Goal: Task Accomplishment & Management: Use online tool/utility

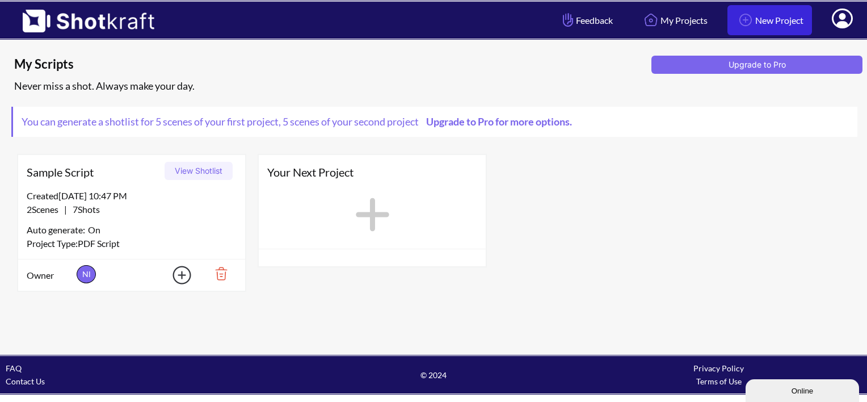
click at [795, 16] on link "New Project" at bounding box center [770, 20] width 85 height 30
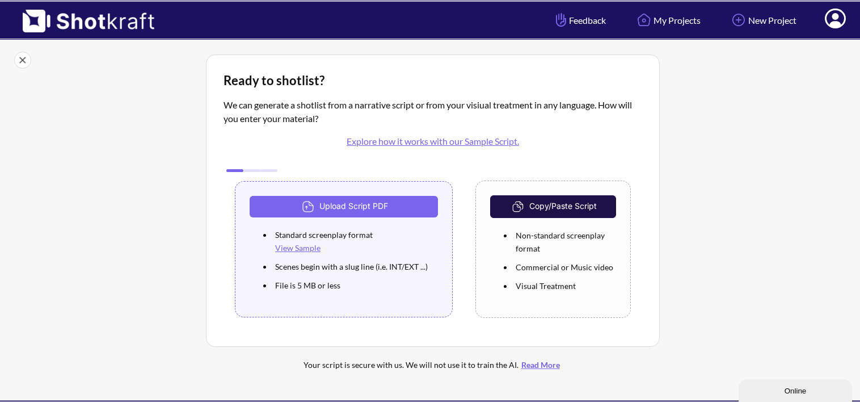
click at [509, 203] on button "Copy/Paste Script" at bounding box center [553, 206] width 126 height 23
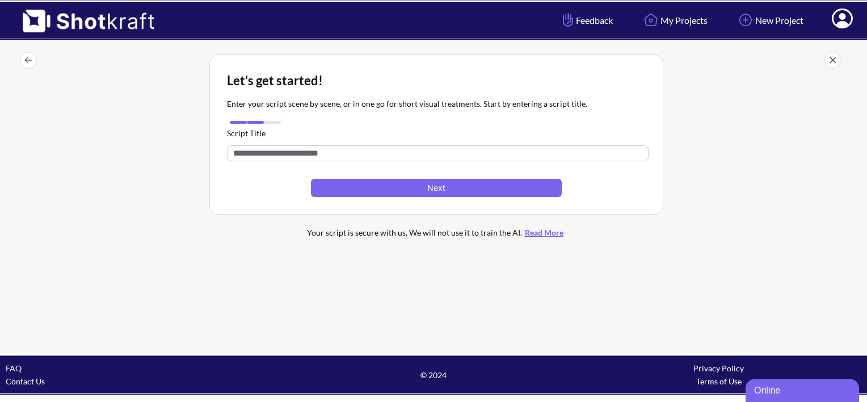
click at [413, 145] on input "text" at bounding box center [438, 153] width 422 height 16
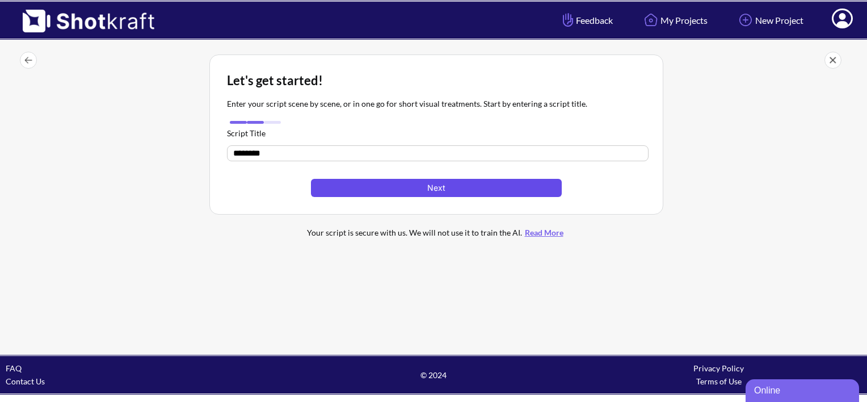
type input "********"
click at [415, 185] on button "Next" at bounding box center [436, 188] width 251 height 18
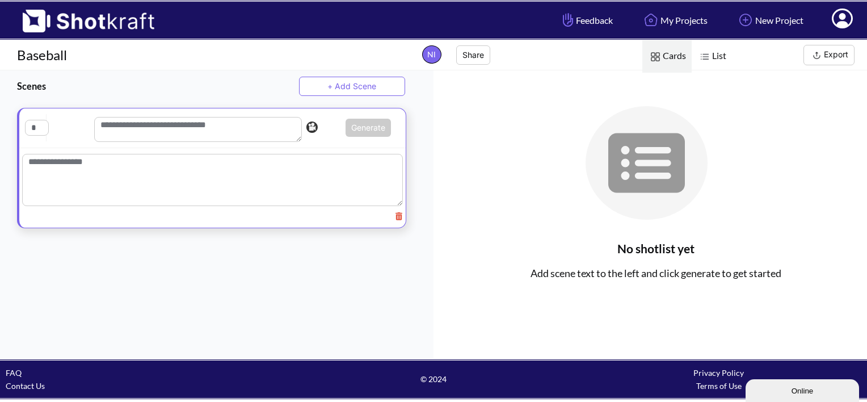
click at [244, 178] on textarea at bounding box center [212, 180] width 381 height 52
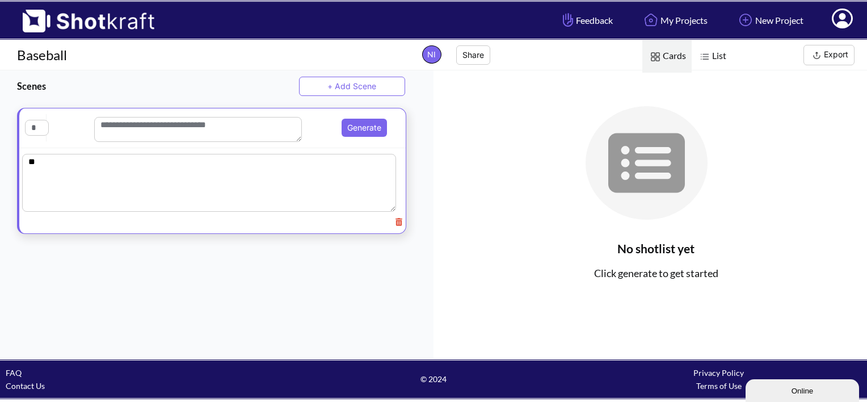
type textarea "*"
type textarea "********"
click at [360, 132] on button "Generate" at bounding box center [364, 128] width 45 height 18
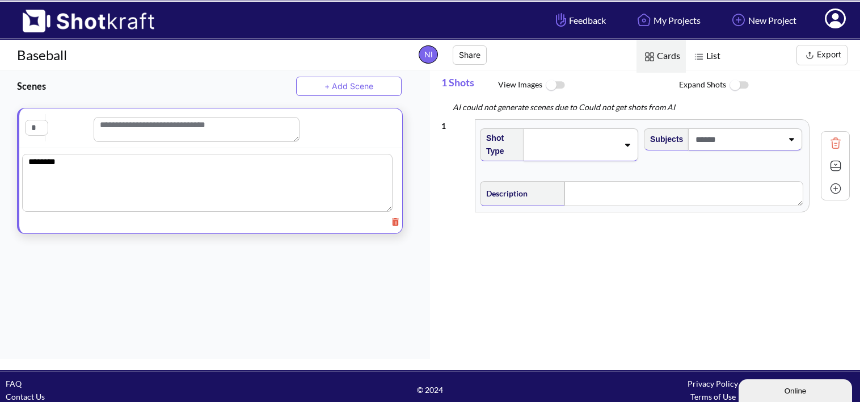
click at [558, 139] on span at bounding box center [573, 145] width 90 height 16
click at [738, 130] on span at bounding box center [738, 139] width 89 height 19
click at [656, 184] on div "No options found" at bounding box center [731, 170] width 163 height 40
click at [604, 139] on span at bounding box center [575, 145] width 90 height 16
